Goal: Manage account settings

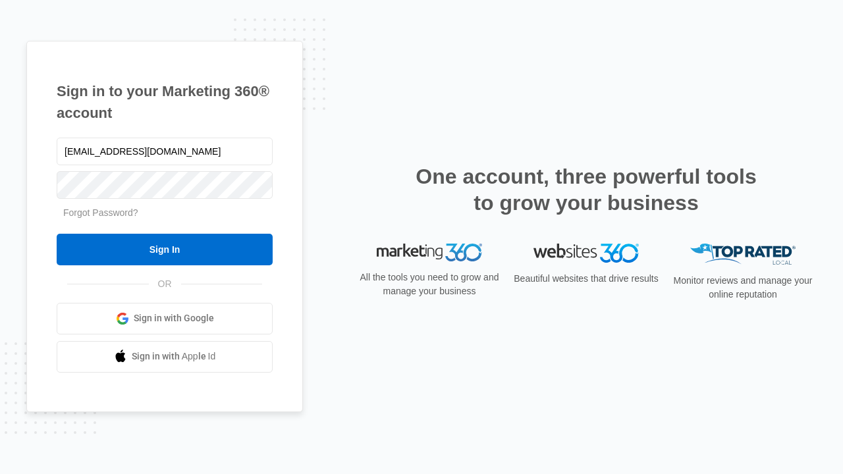
type input "[EMAIL_ADDRESS][DOMAIN_NAME]"
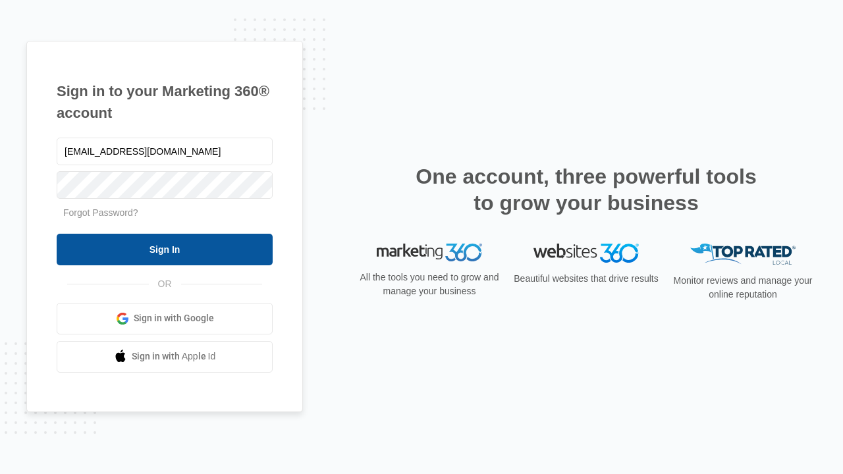
click at [165, 249] on input "Sign In" at bounding box center [165, 250] width 216 height 32
